Goal: Information Seeking & Learning: Find specific fact

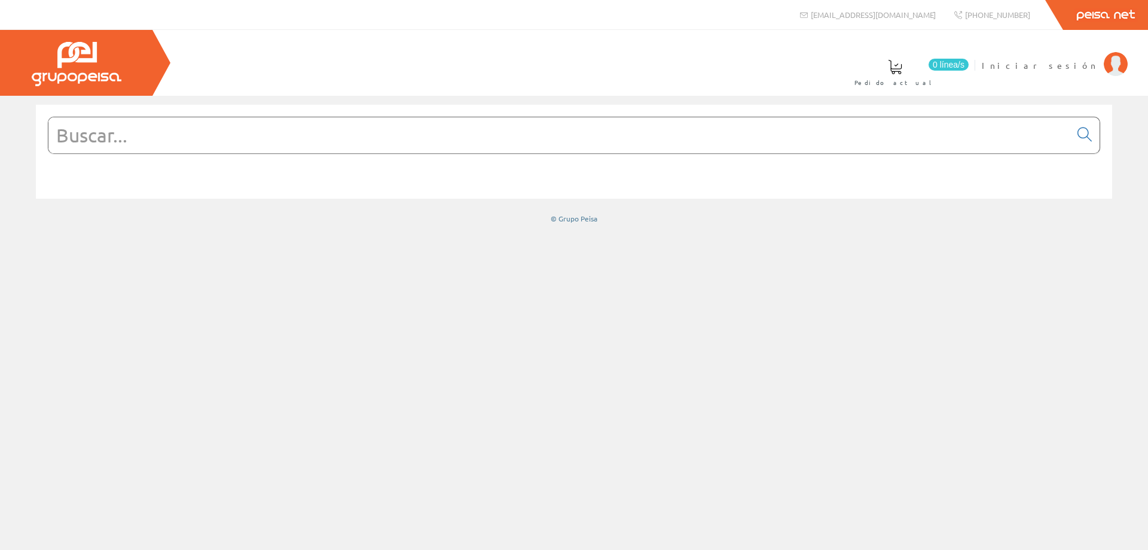
click at [370, 140] on input "text" at bounding box center [559, 135] width 1022 height 36
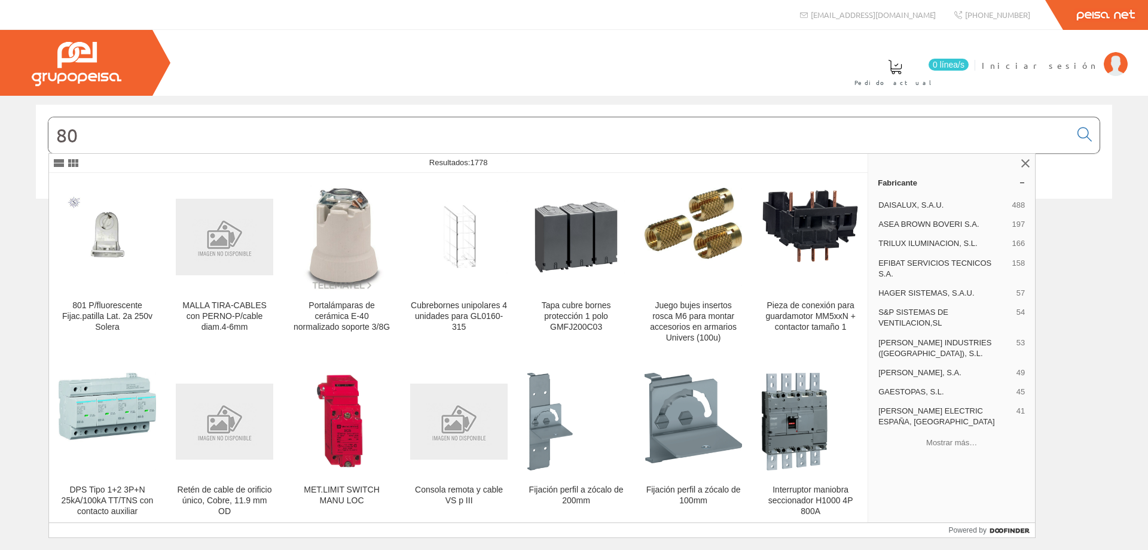
type input "8"
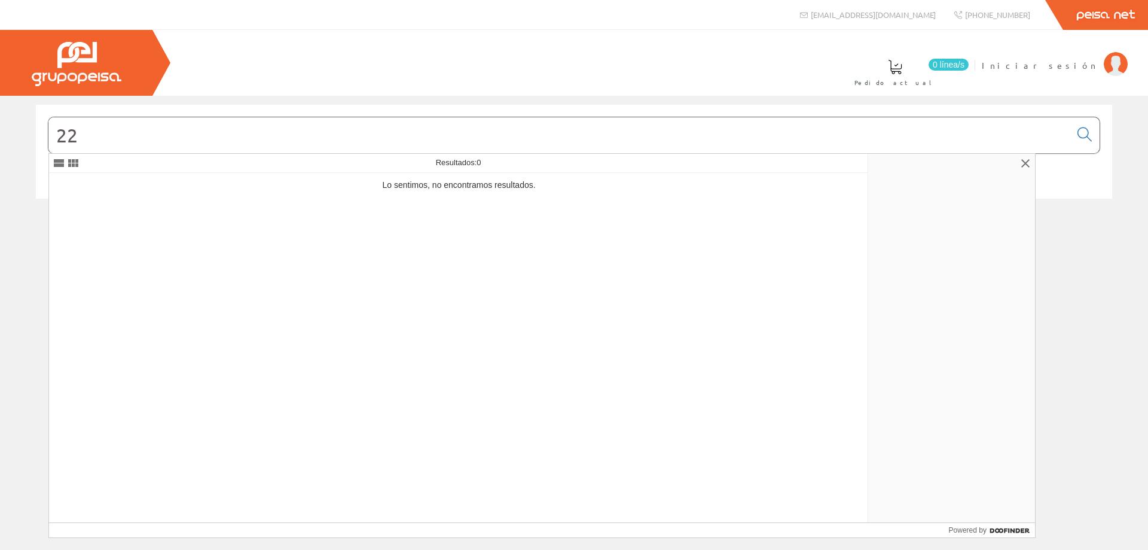
type input "2"
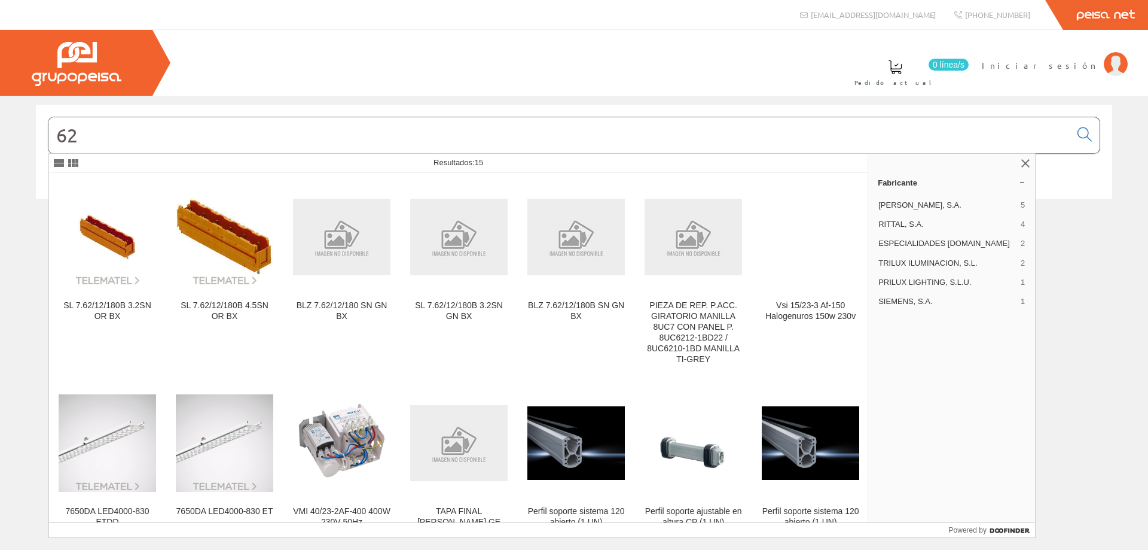
type input "6"
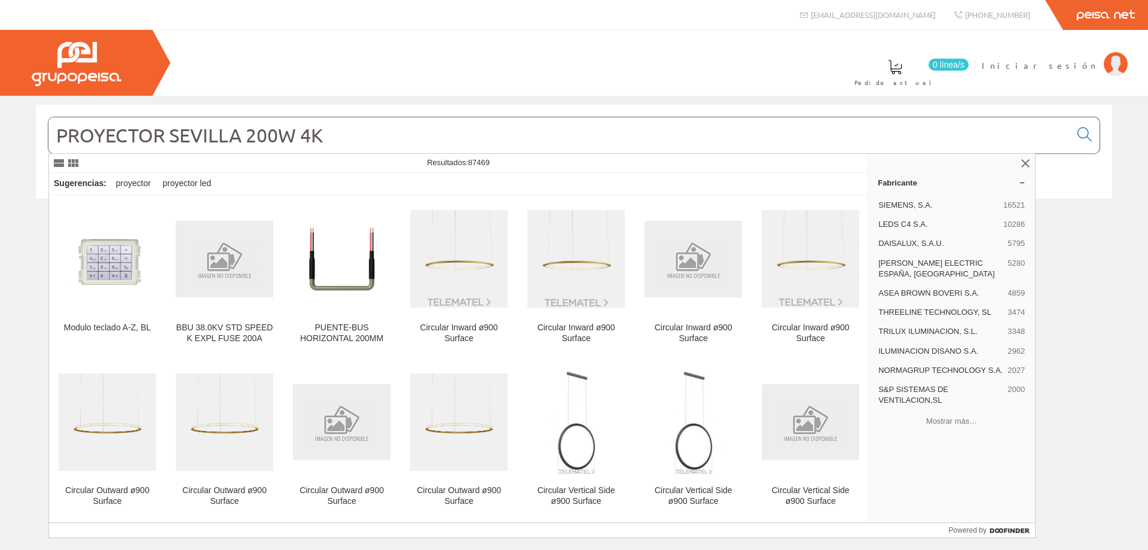
type input "PROYECTOR SEVILLA 200W 4K"
